Goal: Use online tool/utility: Use online tool/utility

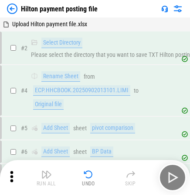
scroll to position [4492, 0]
